Goal: Find specific page/section: Find specific page/section

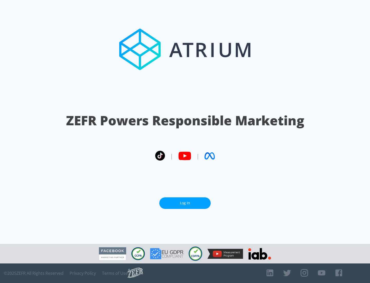
click at [185, 203] on link "Log In" at bounding box center [184, 203] width 51 height 12
